Goal: Register for event/course

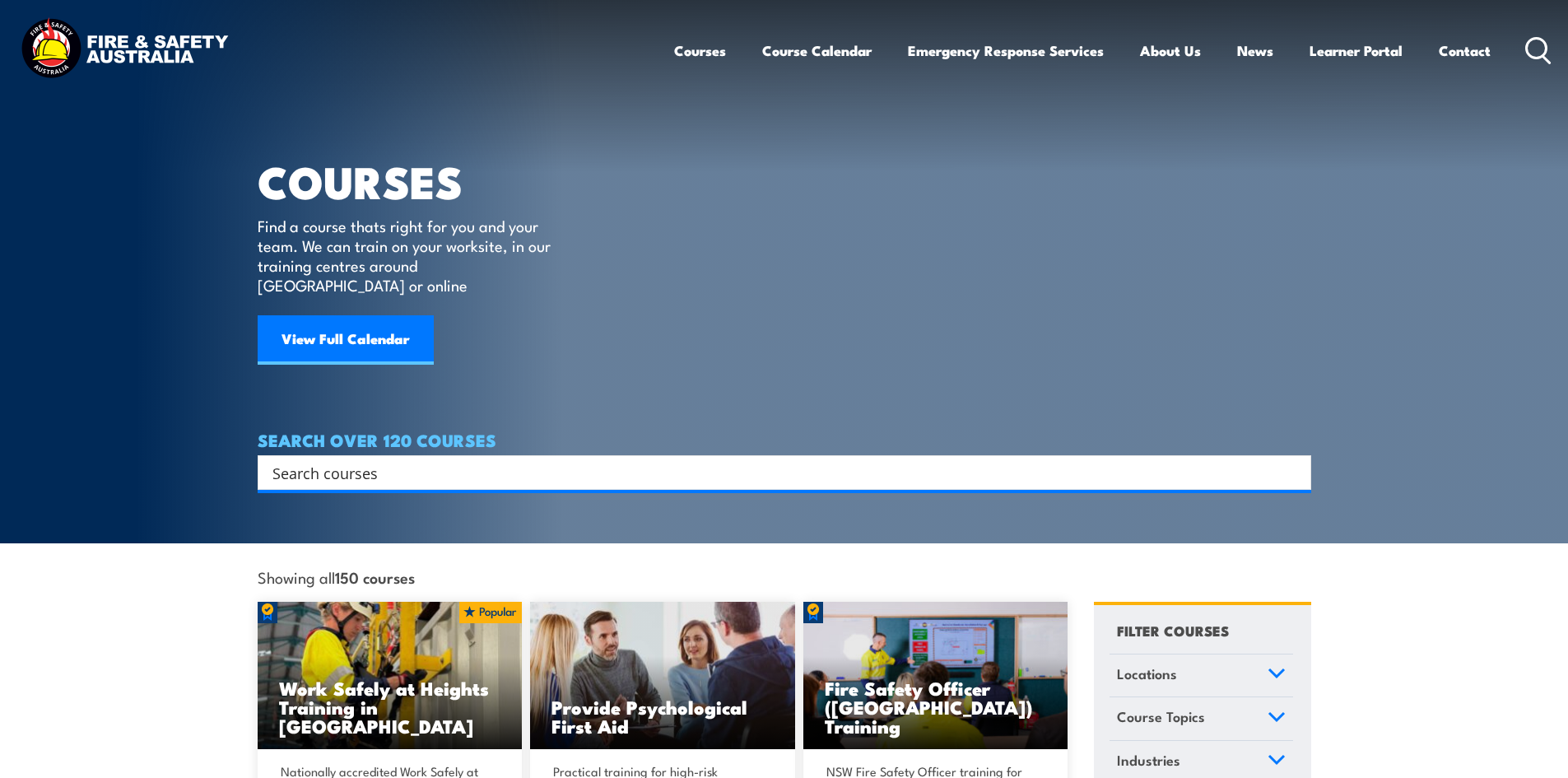
click at [484, 460] on input "Search input" at bounding box center [774, 473] width 1003 height 25
type input "telescopi"
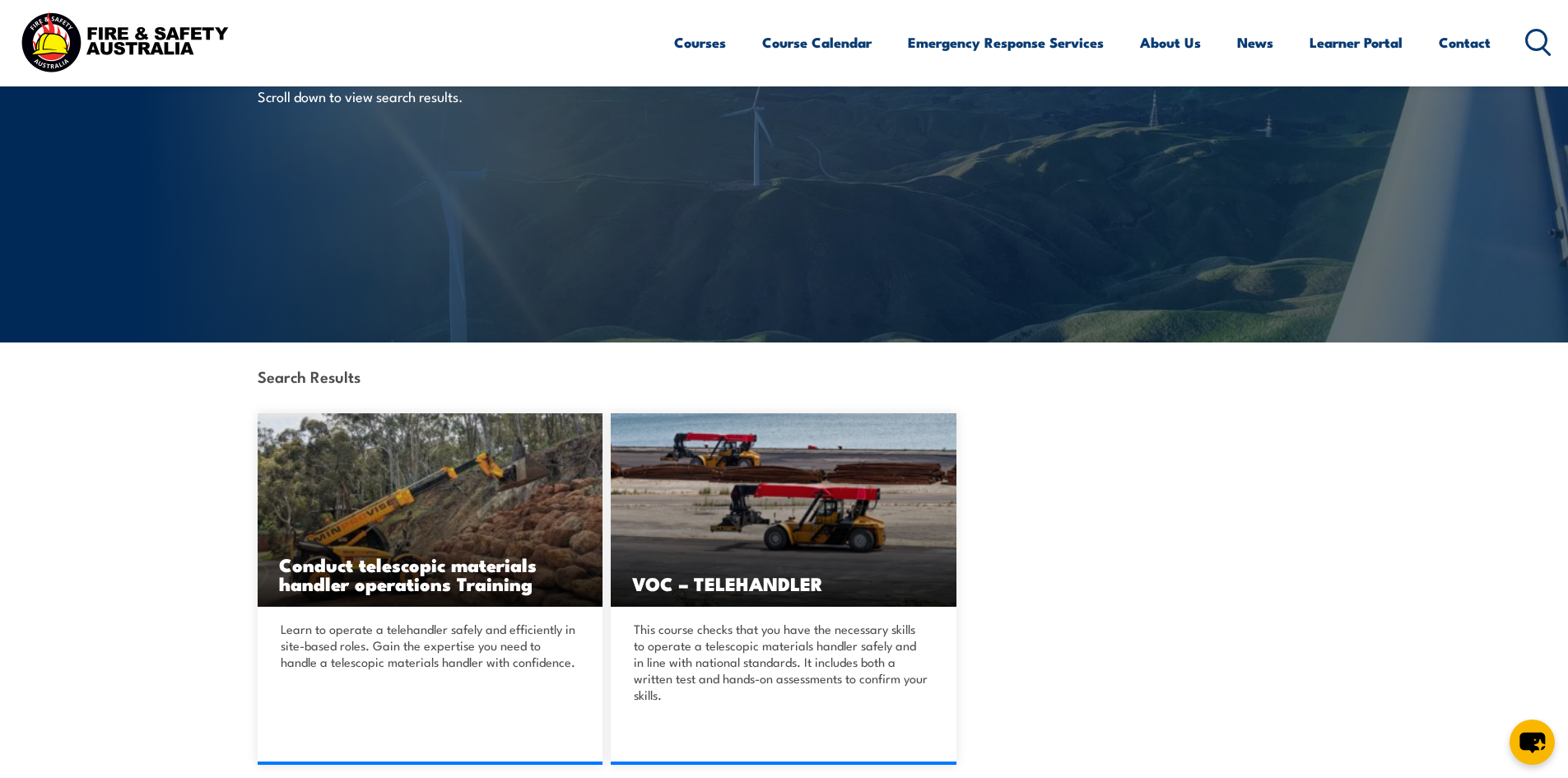
scroll to position [329, 0]
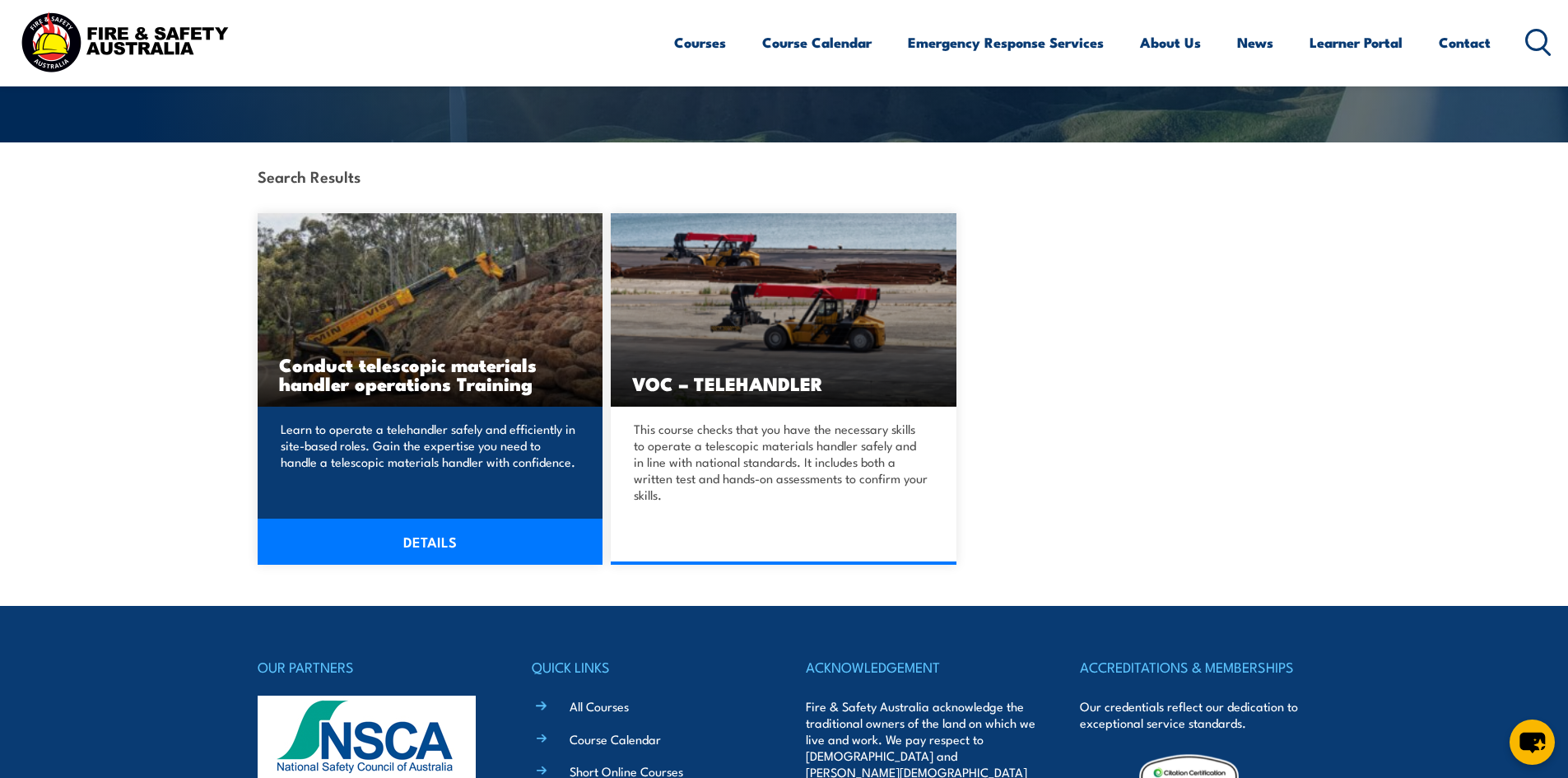
click at [425, 532] on link "DETAILS" at bounding box center [430, 541] width 345 height 46
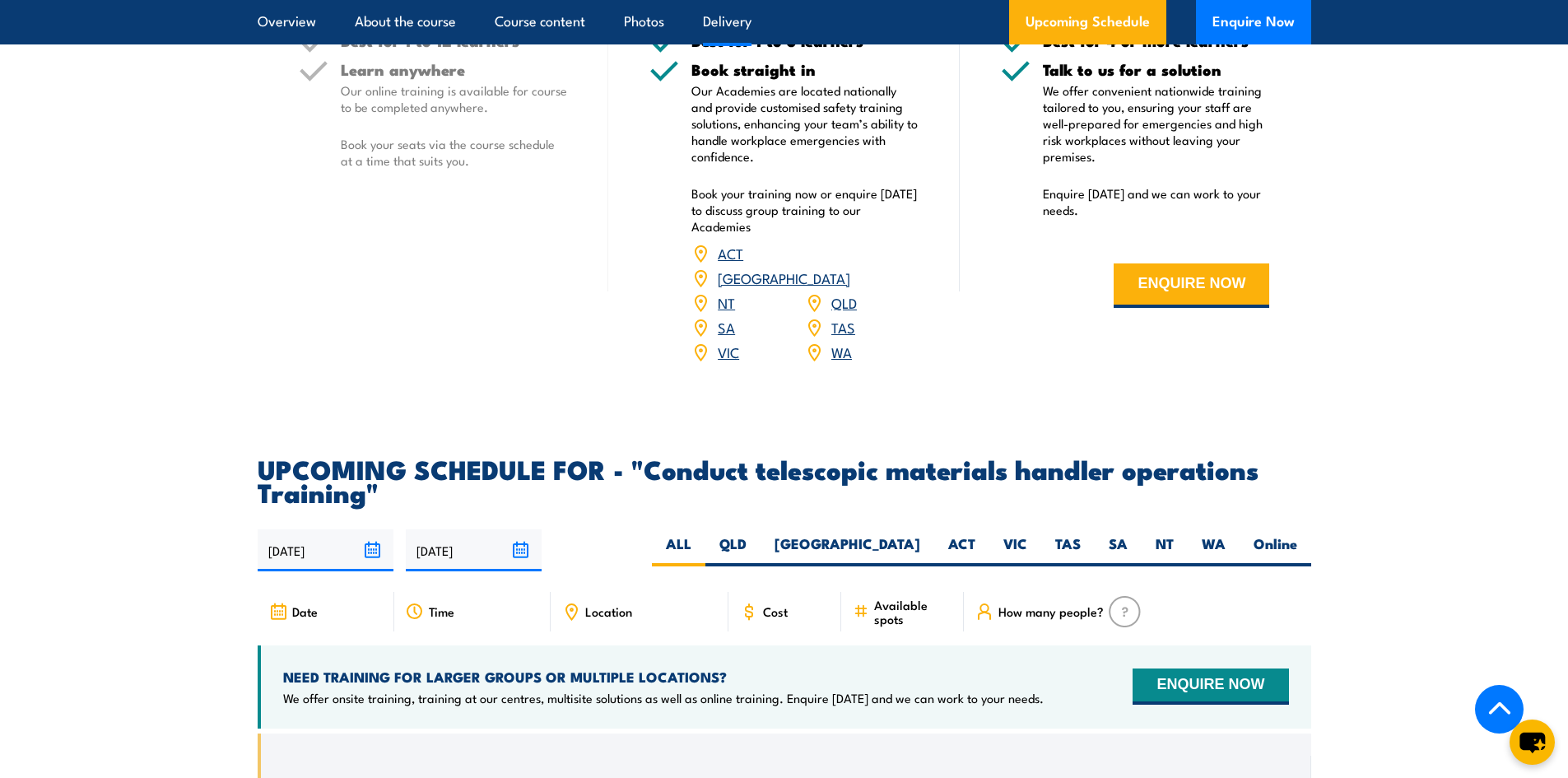
scroll to position [2551, 0]
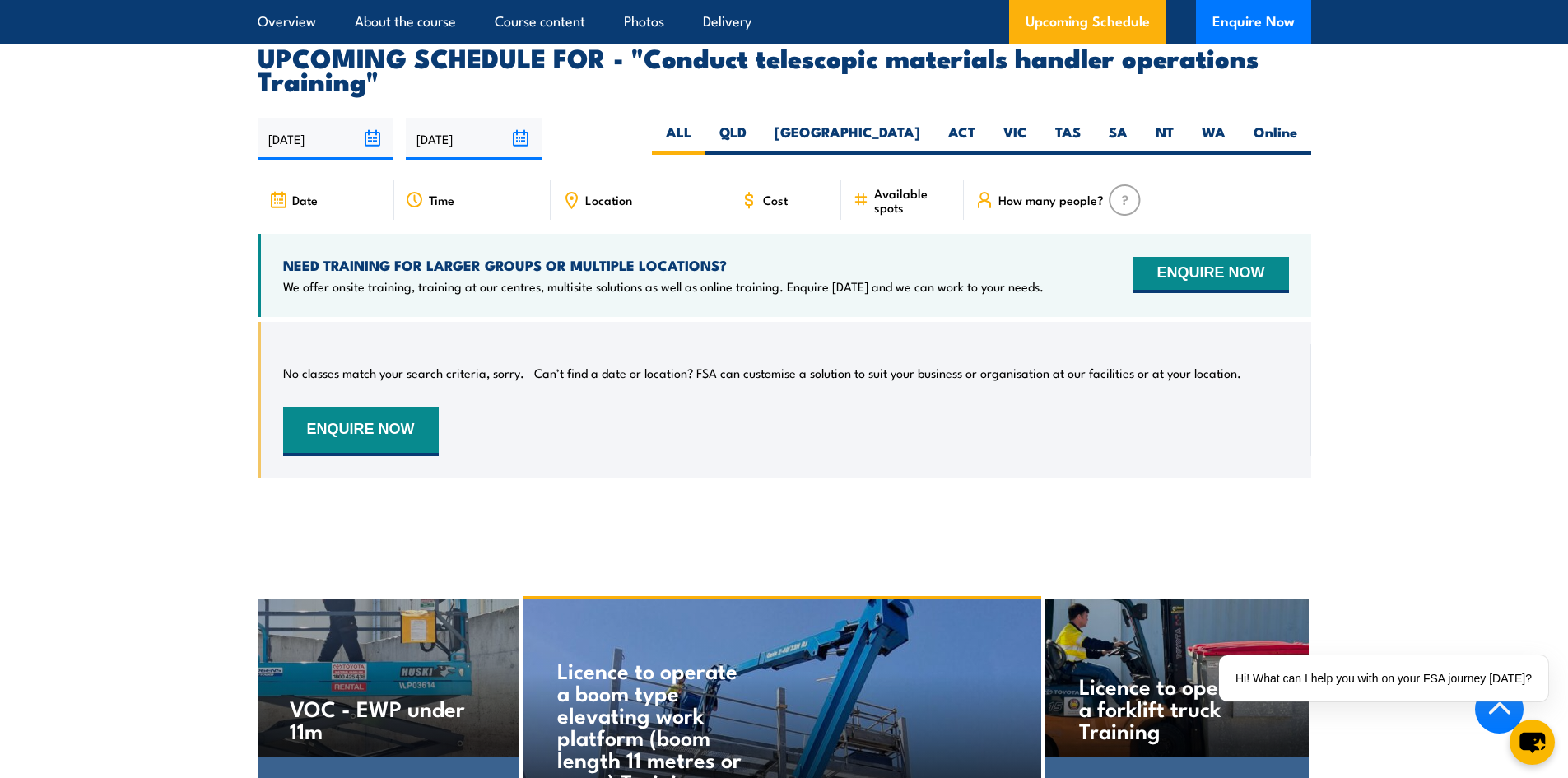
click at [1475, 321] on section "UPCOMING SCHEDULE FOR - "Conduct telescopic materials handler operations Traini…" at bounding box center [784, 273] width 1568 height 458
